Goal: Entertainment & Leisure: Consume media (video, audio)

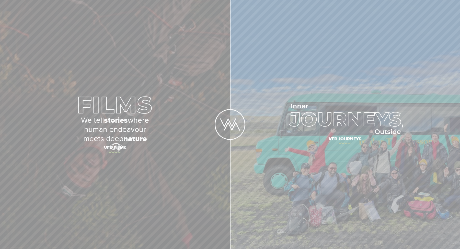
click at [116, 147] on span "Ver films" at bounding box center [115, 148] width 179 height 11
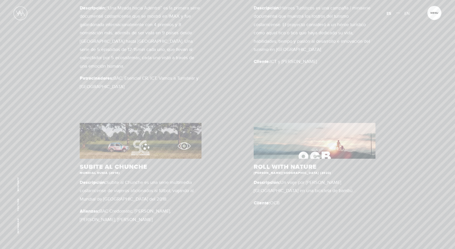
scroll to position [294, 0]
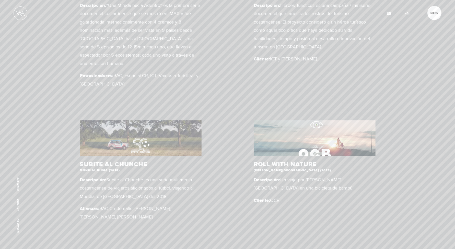
click at [317, 125] on figure at bounding box center [315, 138] width 122 height 36
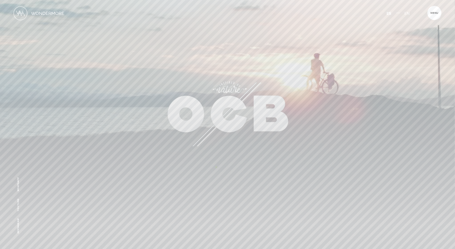
scroll to position [16, 0]
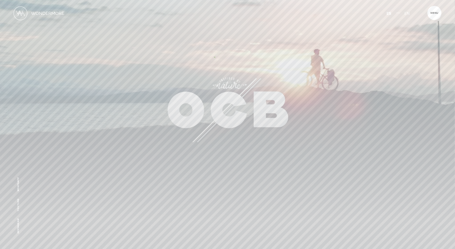
click at [215, 57] on section at bounding box center [227, 83] width 455 height 199
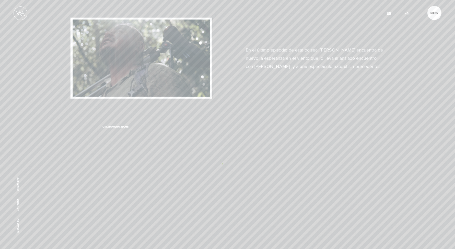
scroll to position [1865, 0]
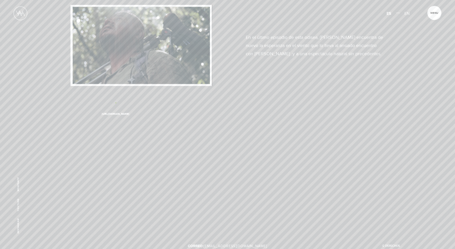
click at [116, 113] on link "https://vimeo.com/703592368" at bounding box center [116, 114] width 28 height 3
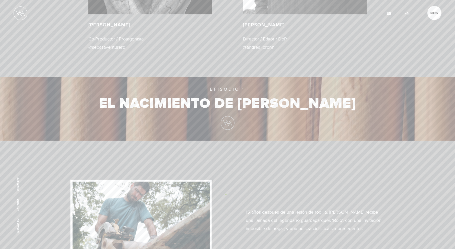
scroll to position [936, 0]
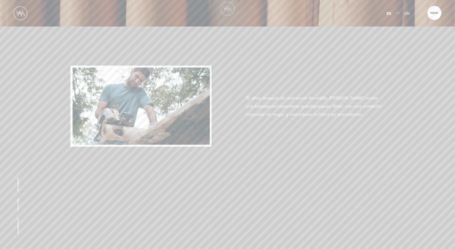
click at [170, 90] on img at bounding box center [141, 106] width 143 height 82
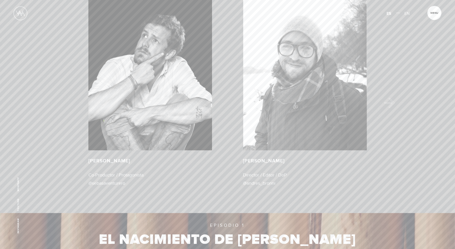
scroll to position [672, 0]
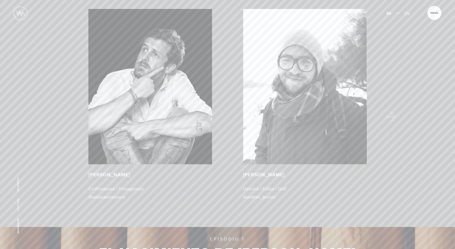
click at [386, 105] on div "EQUIPO SEBASTIÁN CASTRO-SASSO Co-Productor / Protagonista @sebasaventurero ANDR…" at bounding box center [227, 98] width 387 height 231
click at [389, 112] on button "Next" at bounding box center [391, 117] width 10 height 10
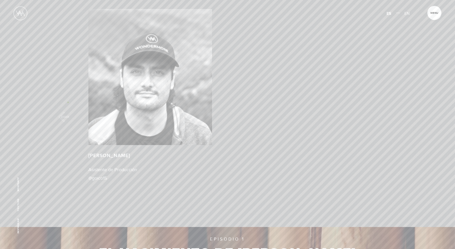
click at [68, 112] on button "Previous" at bounding box center [64, 117] width 10 height 10
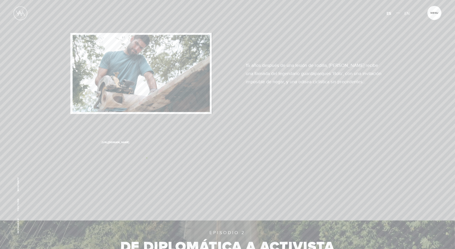
scroll to position [981, 0]
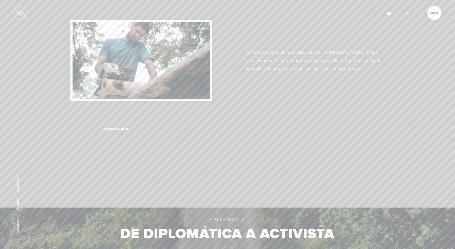
click at [118, 128] on link "https://vimeo.com/704803001" at bounding box center [116, 129] width 28 height 3
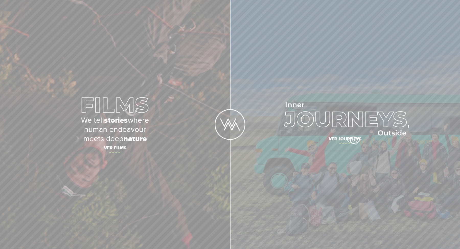
click at [354, 140] on span "Ver journeys" at bounding box center [345, 139] width 179 height 11
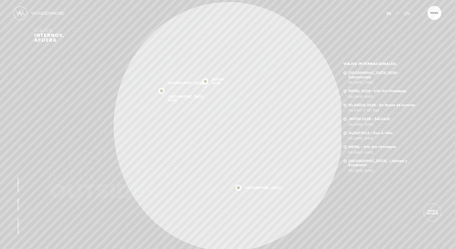
click at [204, 81] on img at bounding box center [205, 81] width 6 height 6
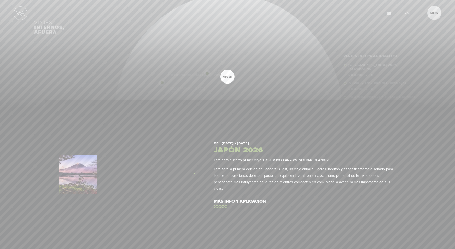
scroll to position [26, 0]
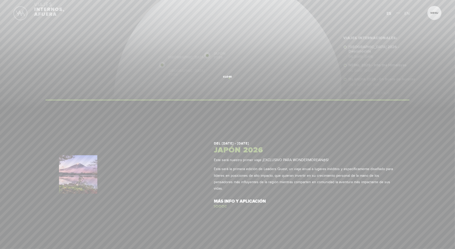
click at [229, 78] on span "close" at bounding box center [228, 76] width 14 height 3
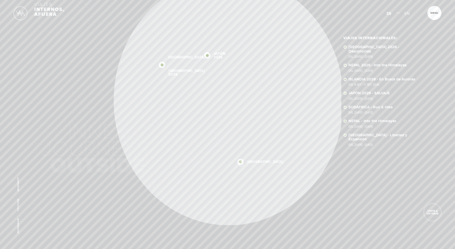
click at [241, 160] on img at bounding box center [241, 162] width 6 height 6
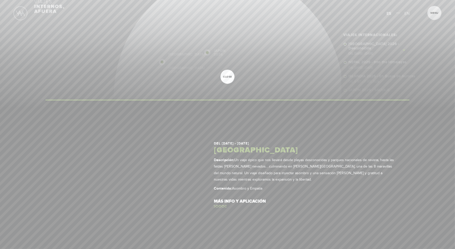
scroll to position [51, 0]
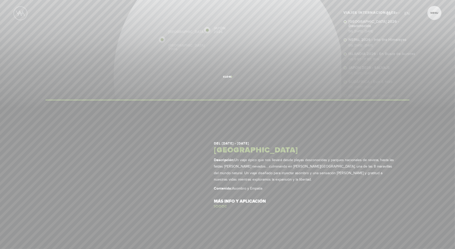
click at [232, 76] on span "close" at bounding box center [228, 76] width 14 height 3
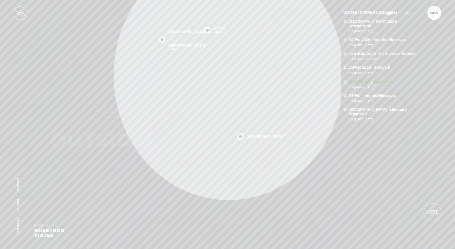
click at [372, 86] on span "Del [DATE] - [DATE]" at bounding box center [385, 87] width 72 height 3
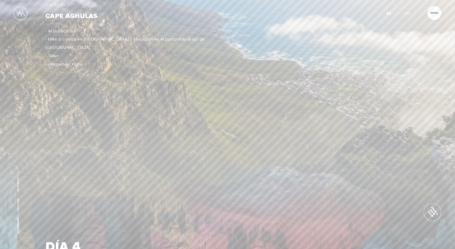
scroll to position [1339, 0]
